Goal: Transaction & Acquisition: Book appointment/travel/reservation

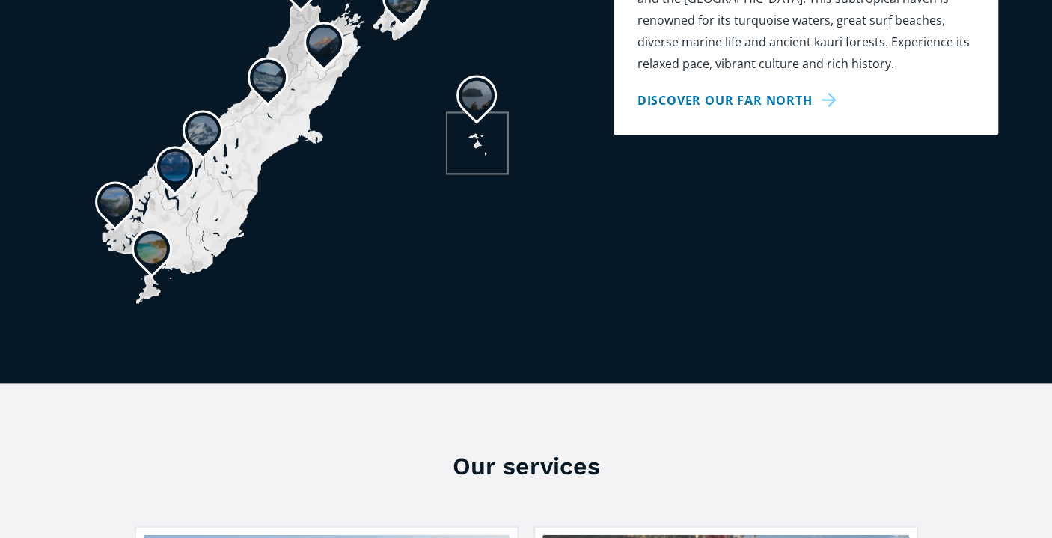
scroll to position [1871, 0]
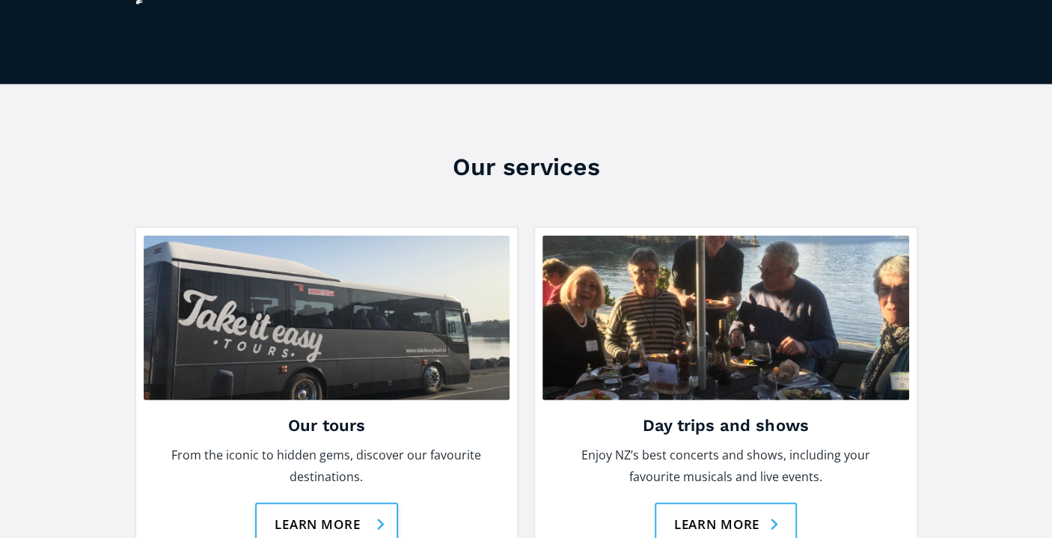
click at [295, 503] on link "Learn more" at bounding box center [326, 524] width 143 height 43
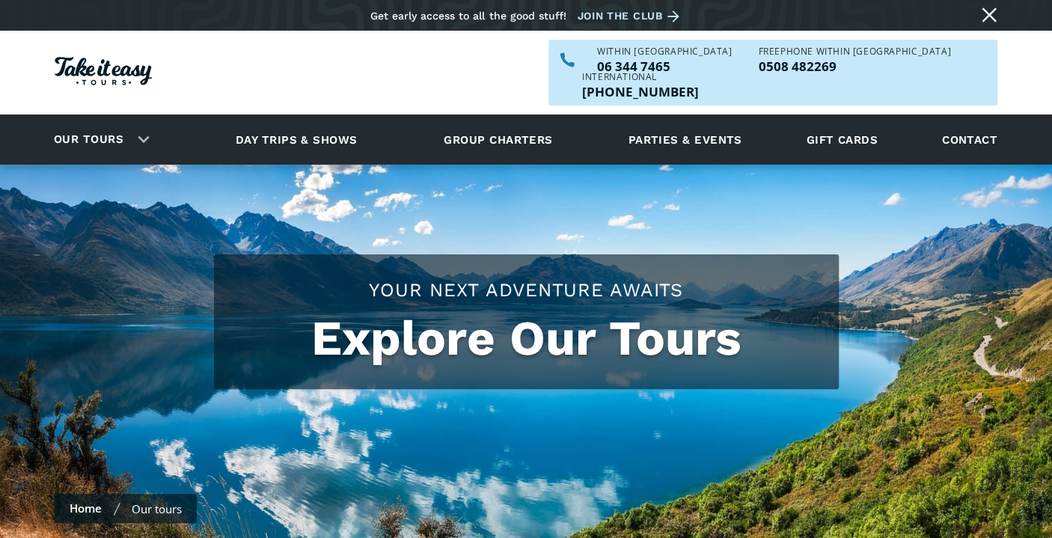
checkbox input "true"
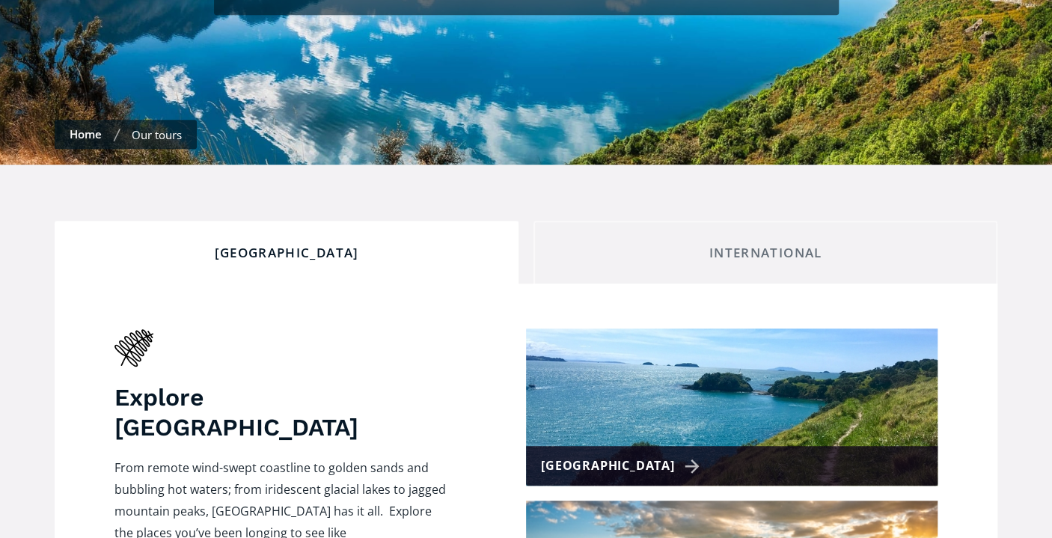
scroll to position [524, 0]
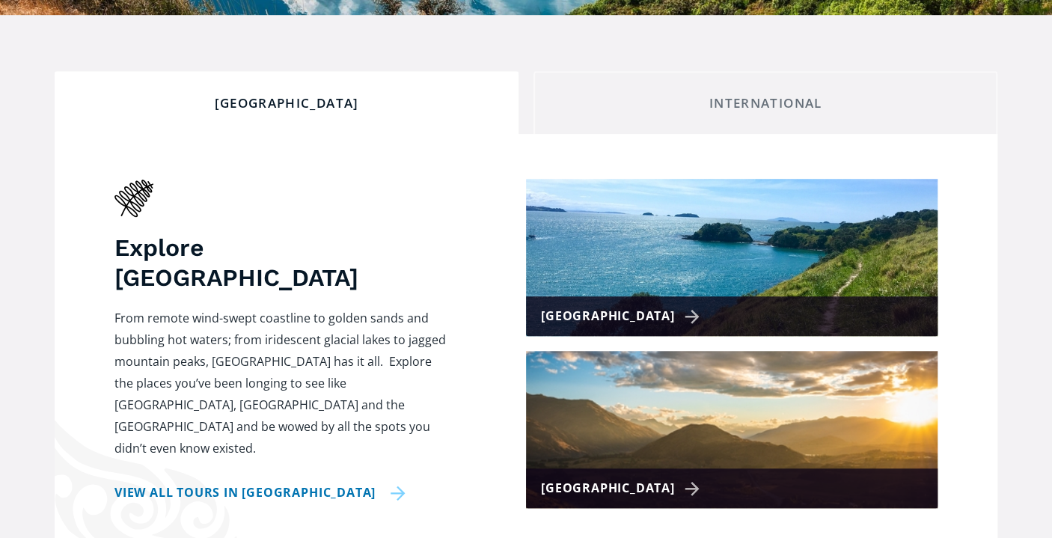
click at [299, 482] on link "View all tours in New Zealand" at bounding box center [259, 493] width 291 height 22
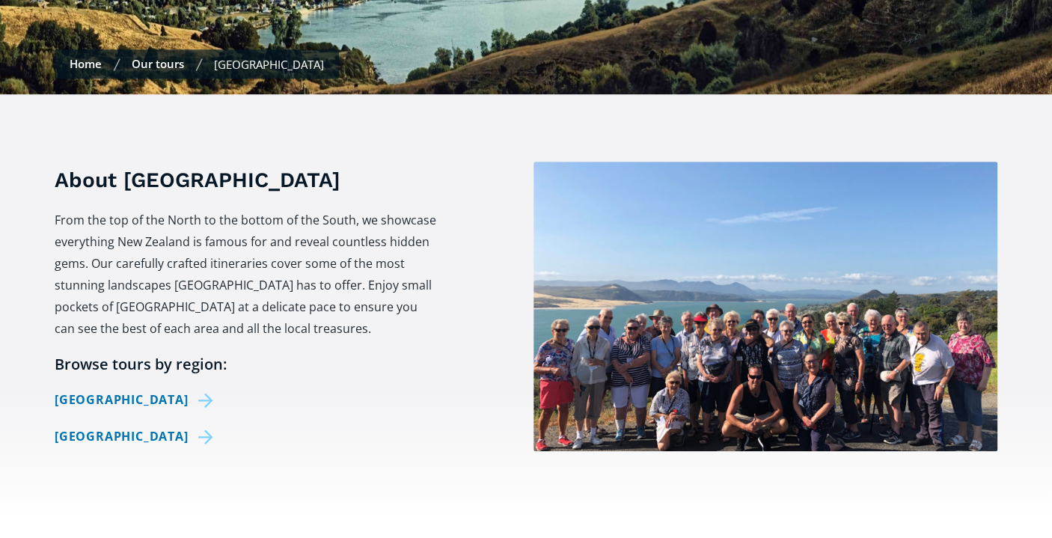
scroll to position [524, 0]
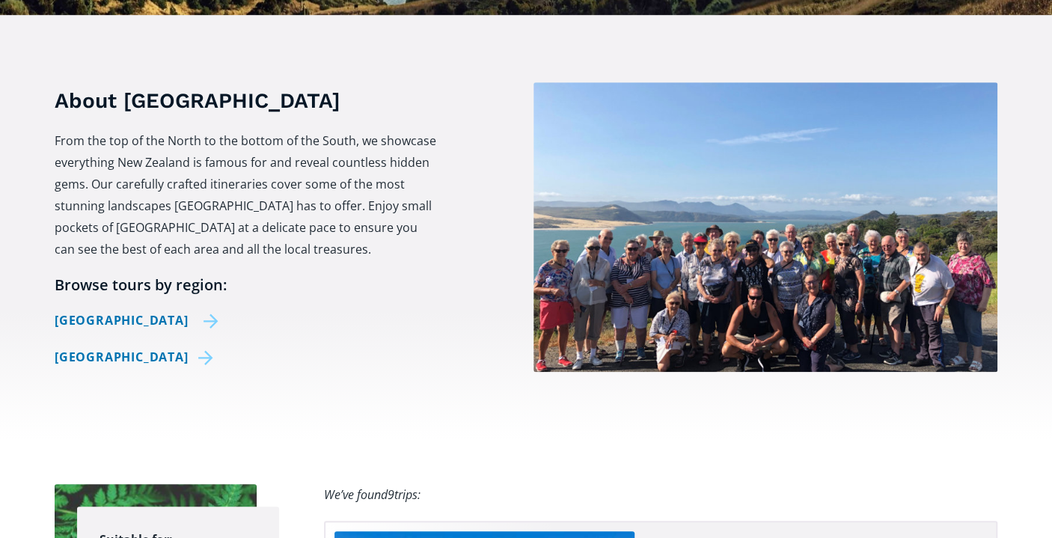
click at [150, 310] on link "[GEOGRAPHIC_DATA]" at bounding box center [137, 321] width 164 height 22
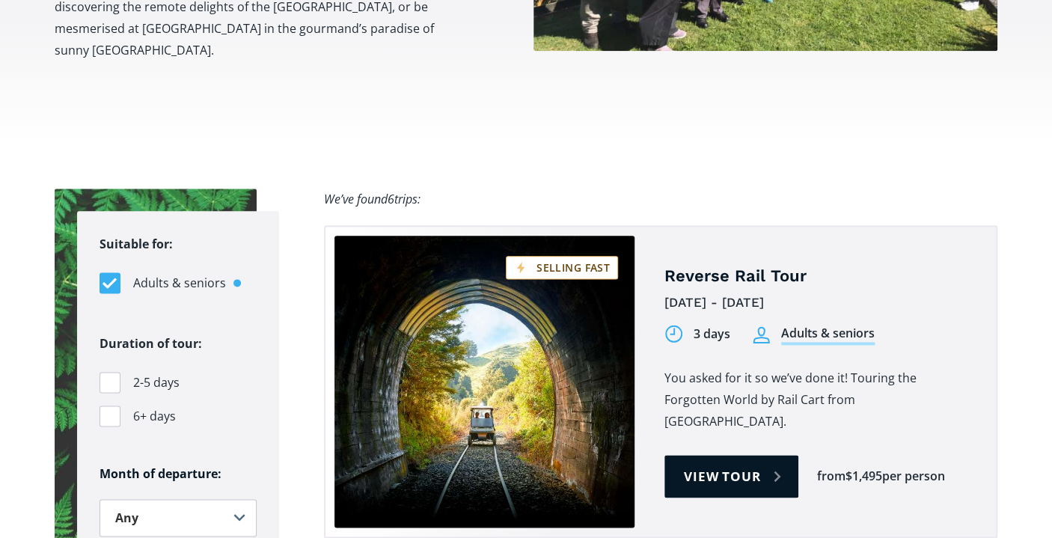
scroll to position [898, 0]
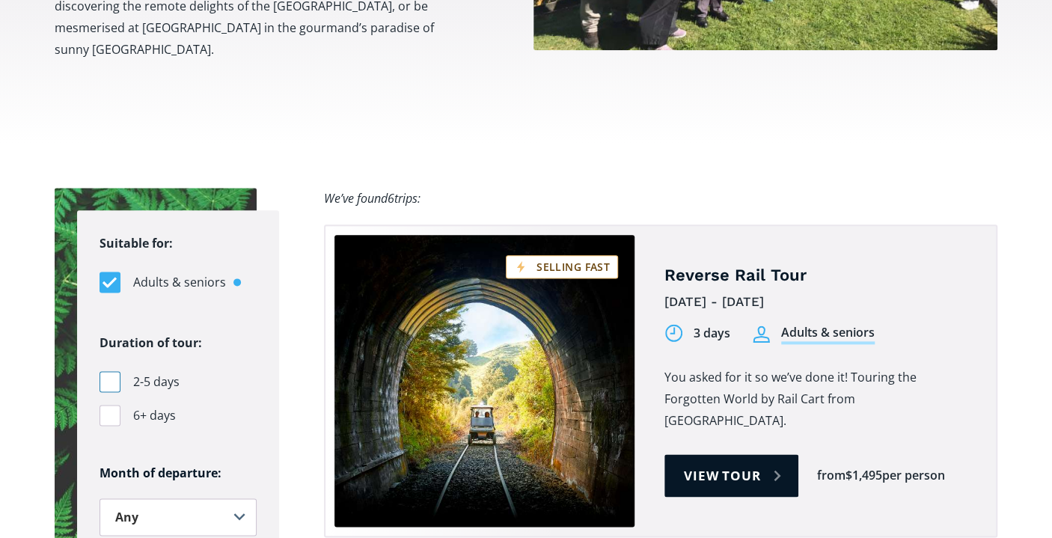
click at [106, 371] on div "Filters" at bounding box center [110, 381] width 21 height 21
click at [106, 377] on input "2-5 days" at bounding box center [105, 382] width 10 height 10
checkbox input "true"
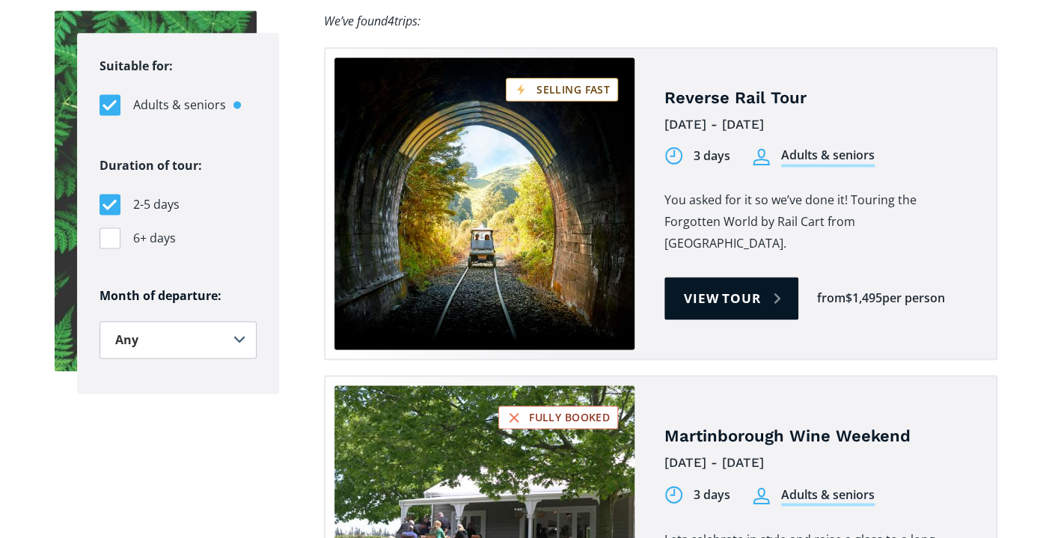
scroll to position [1122, 0]
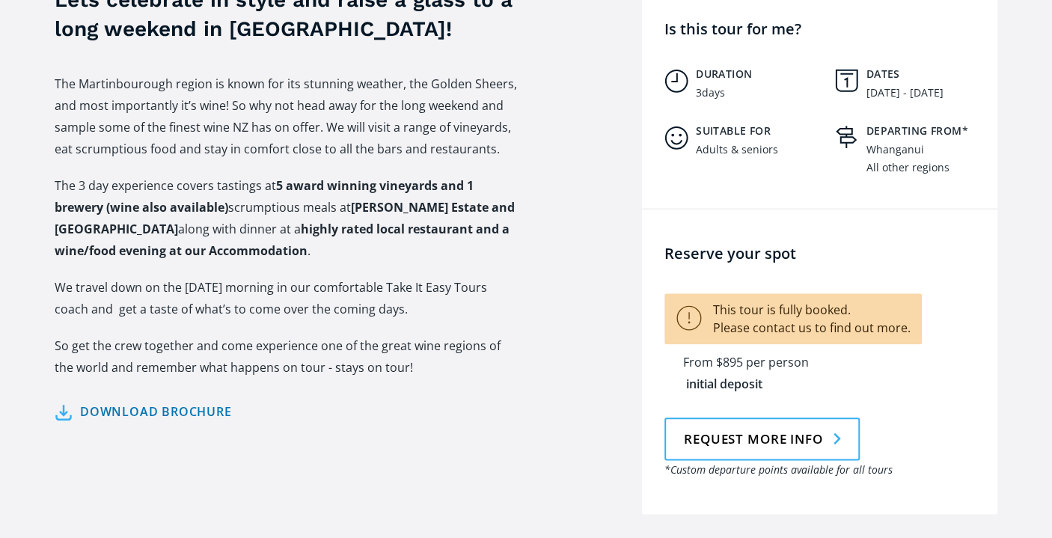
scroll to position [673, 0]
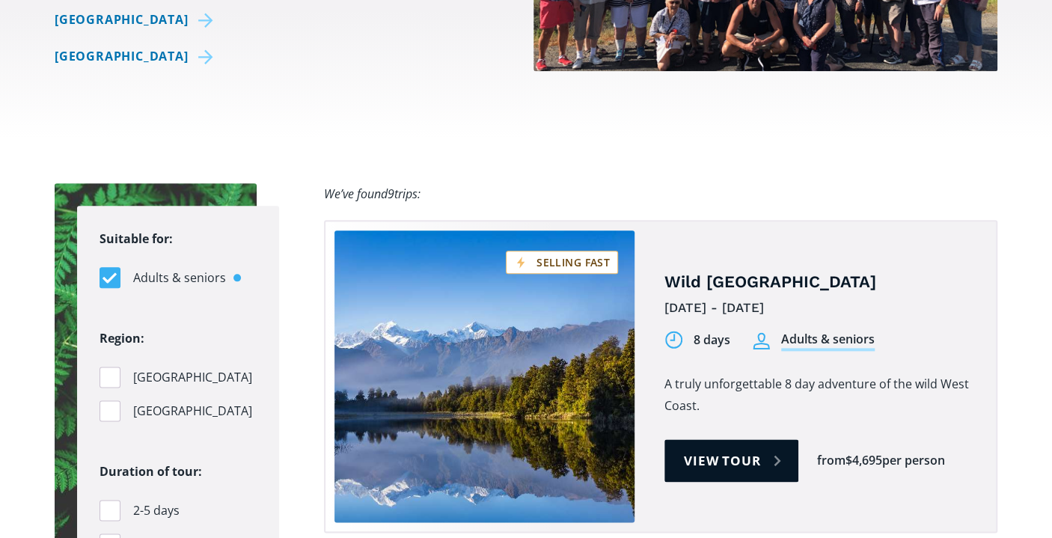
scroll to position [898, 0]
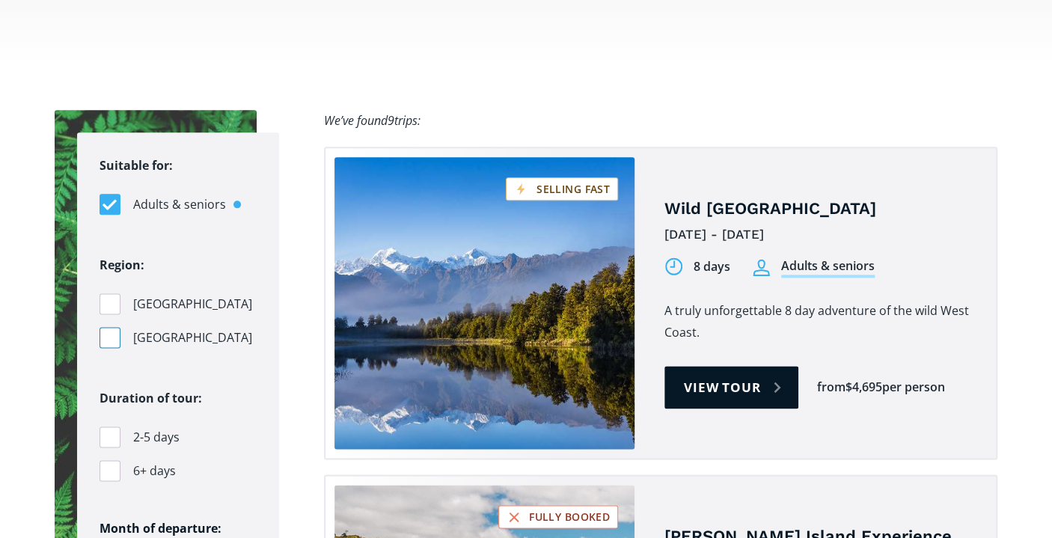
click at [115, 327] on div "Filters" at bounding box center [110, 337] width 21 height 21
click at [109, 333] on input "[GEOGRAPHIC_DATA]" at bounding box center [105, 338] width 10 height 10
checkbox input "true"
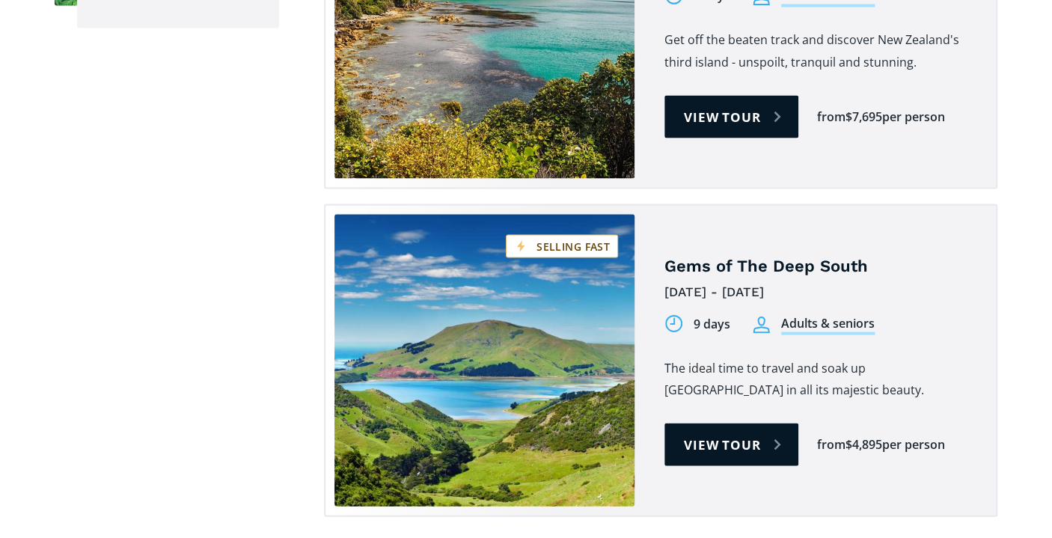
scroll to position [1048, 0]
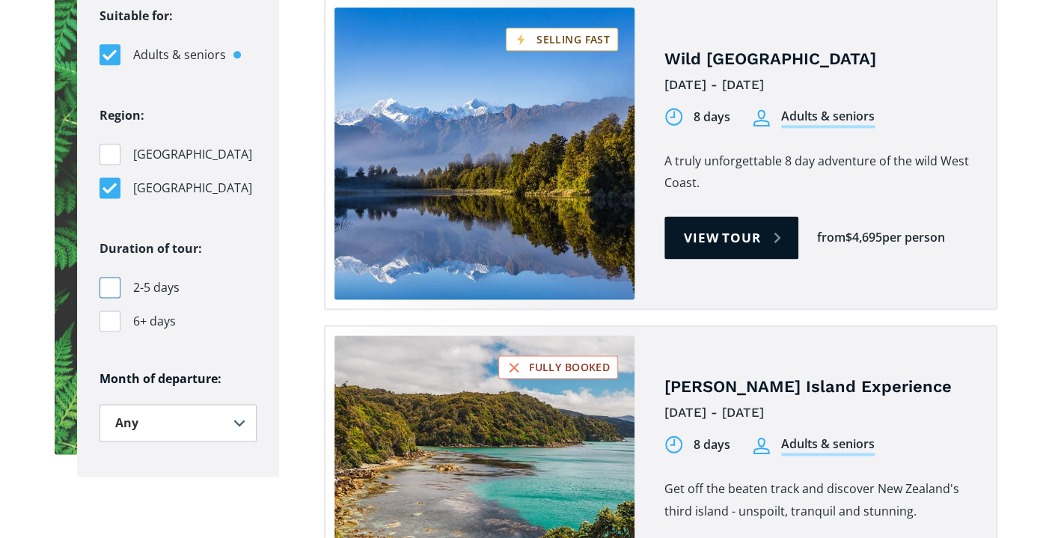
click at [106, 277] on div "Filters" at bounding box center [110, 287] width 21 height 21
click at [106, 283] on input "2-5 days" at bounding box center [105, 288] width 10 height 10
checkbox input "true"
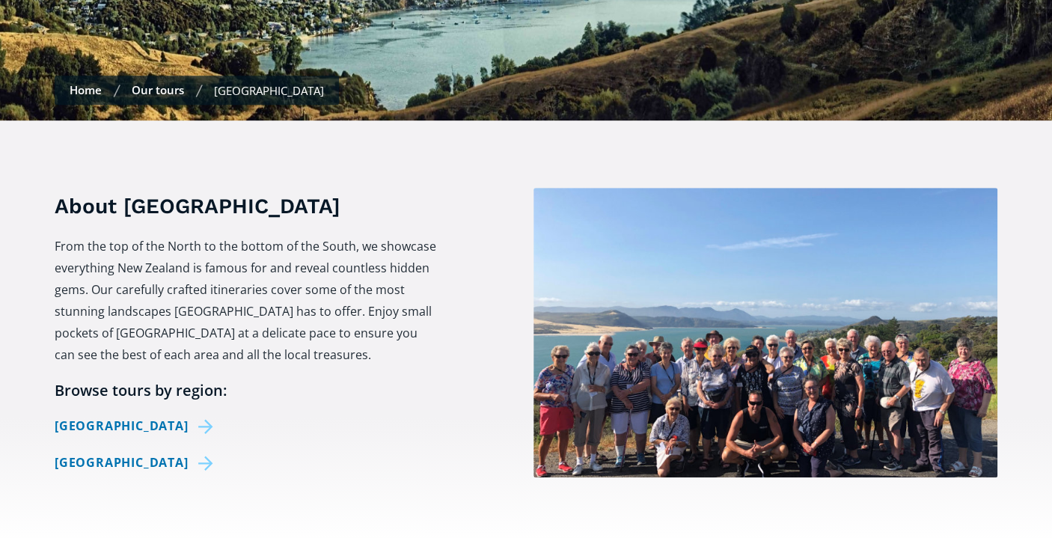
scroll to position [524, 0]
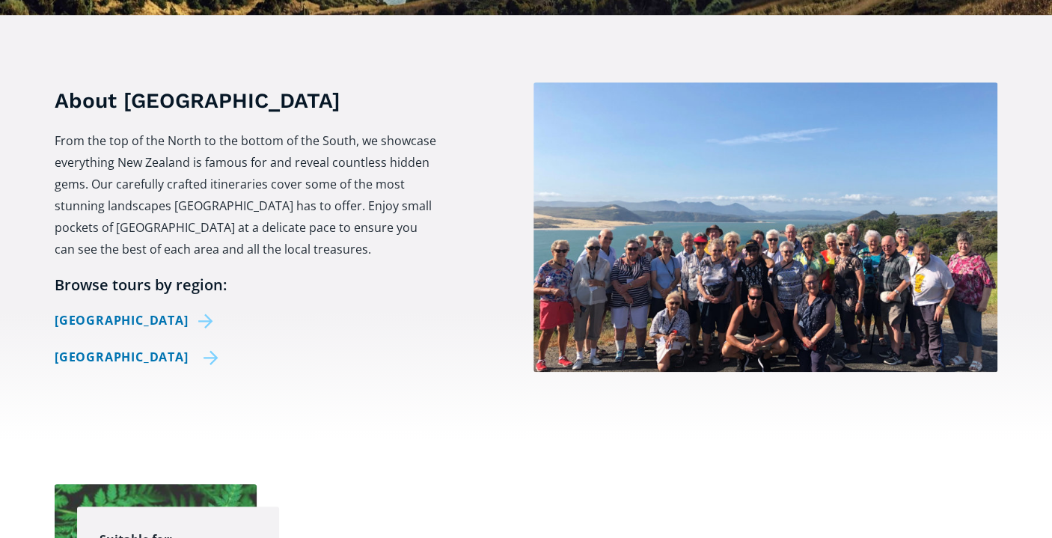
click at [151, 346] on link "[GEOGRAPHIC_DATA]" at bounding box center [137, 357] width 164 height 22
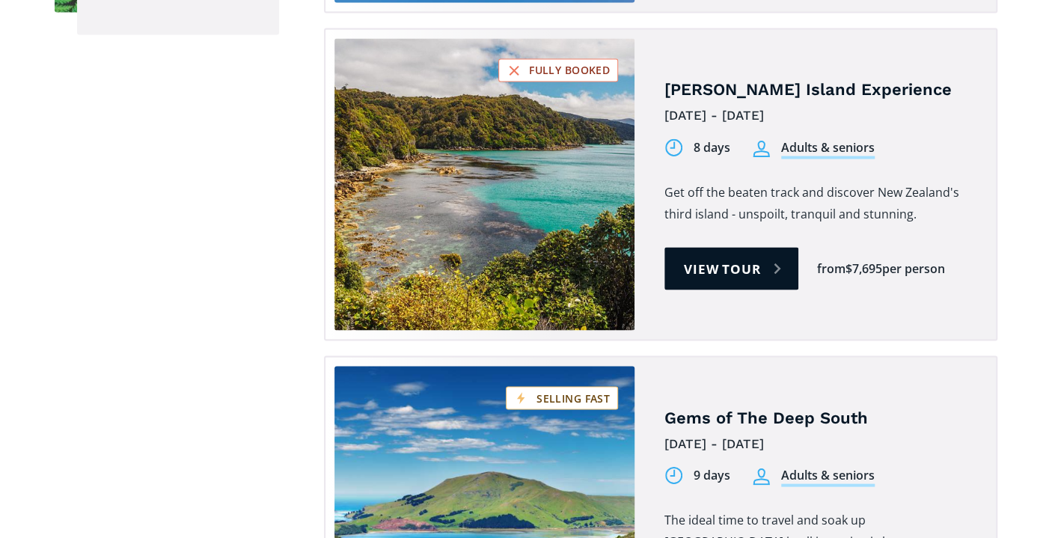
scroll to position [1372, 0]
